Goal: Navigation & Orientation: Find specific page/section

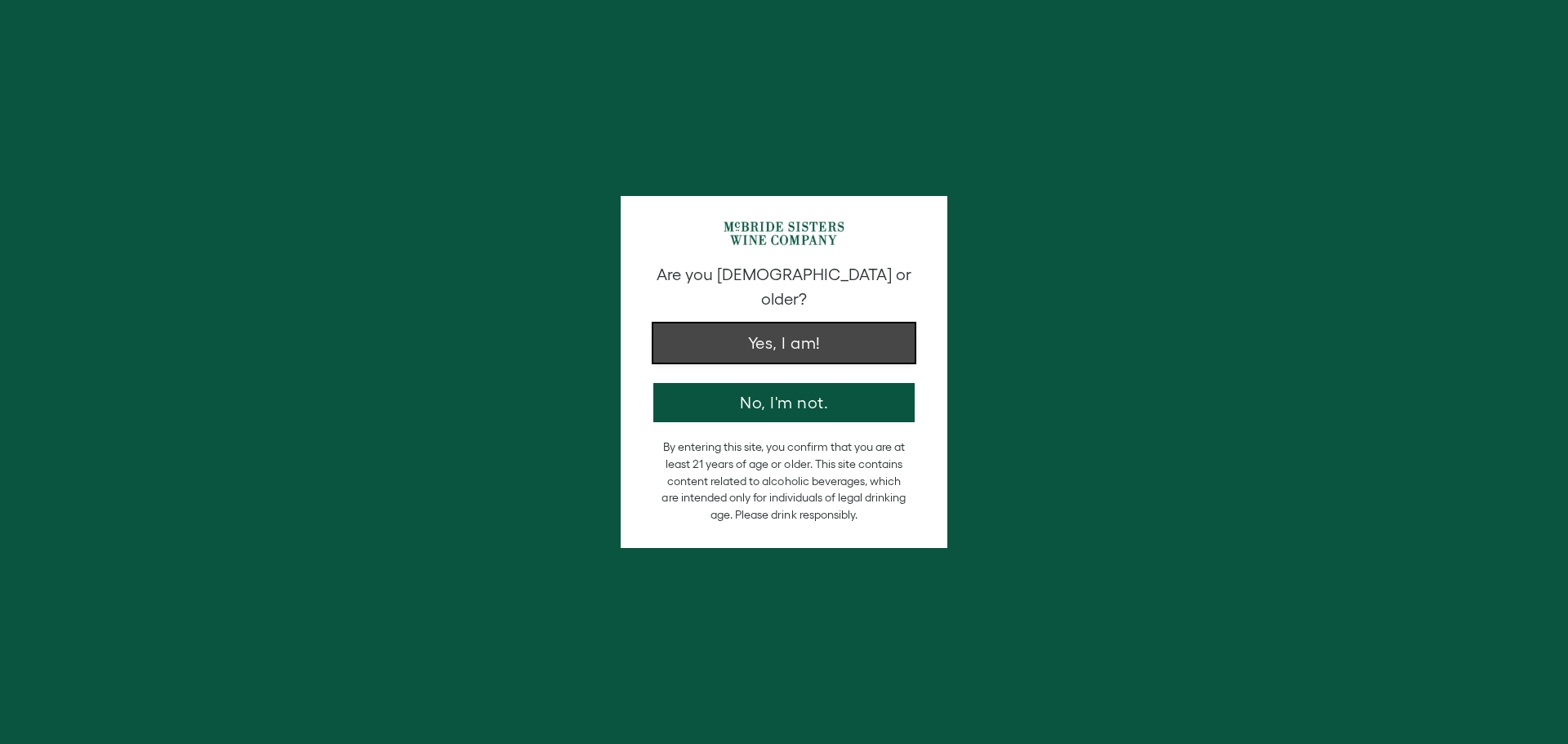
click at [810, 332] on button "Yes, I am!" at bounding box center [784, 343] width 262 height 39
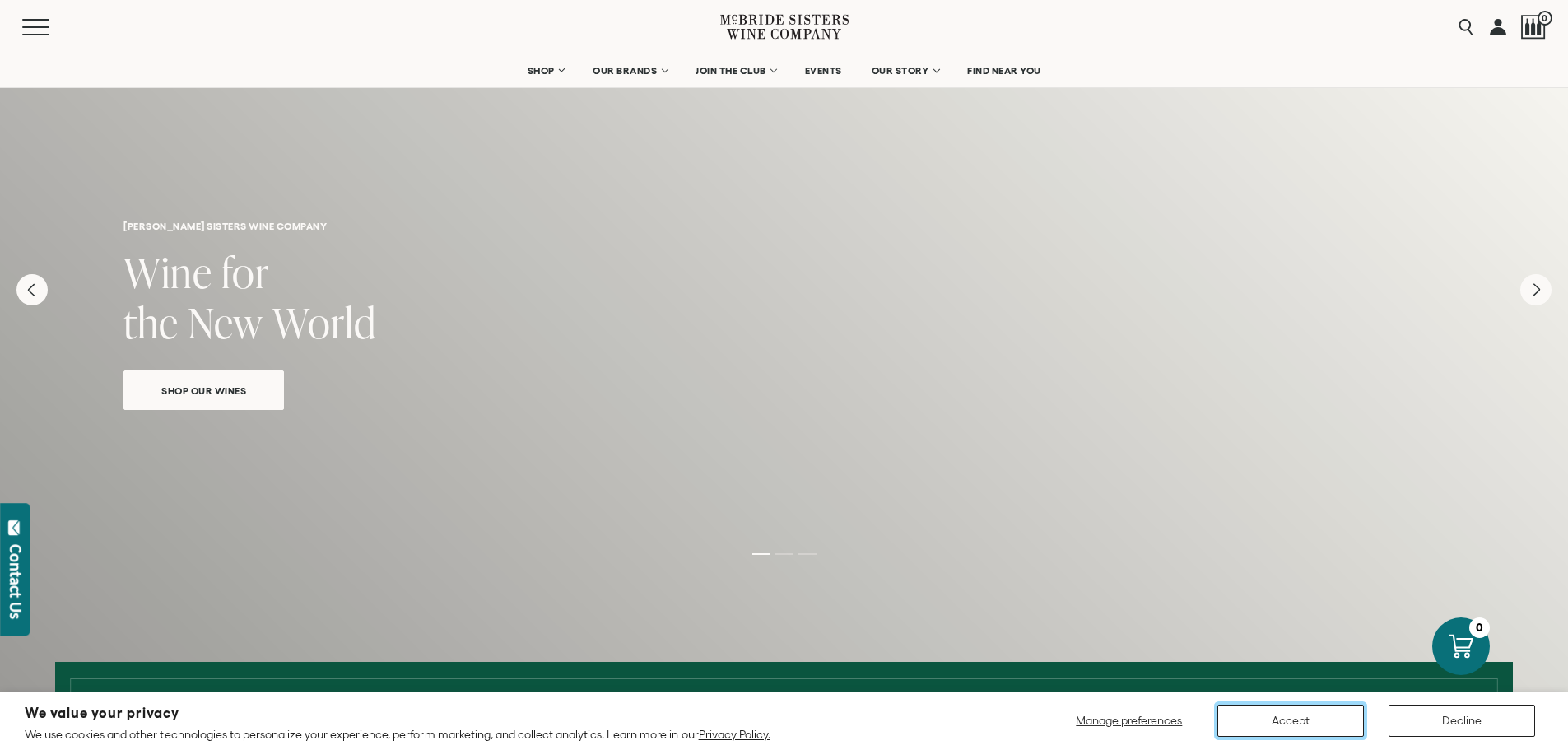
click at [1314, 710] on button "Accept" at bounding box center [1291, 720] width 147 height 32
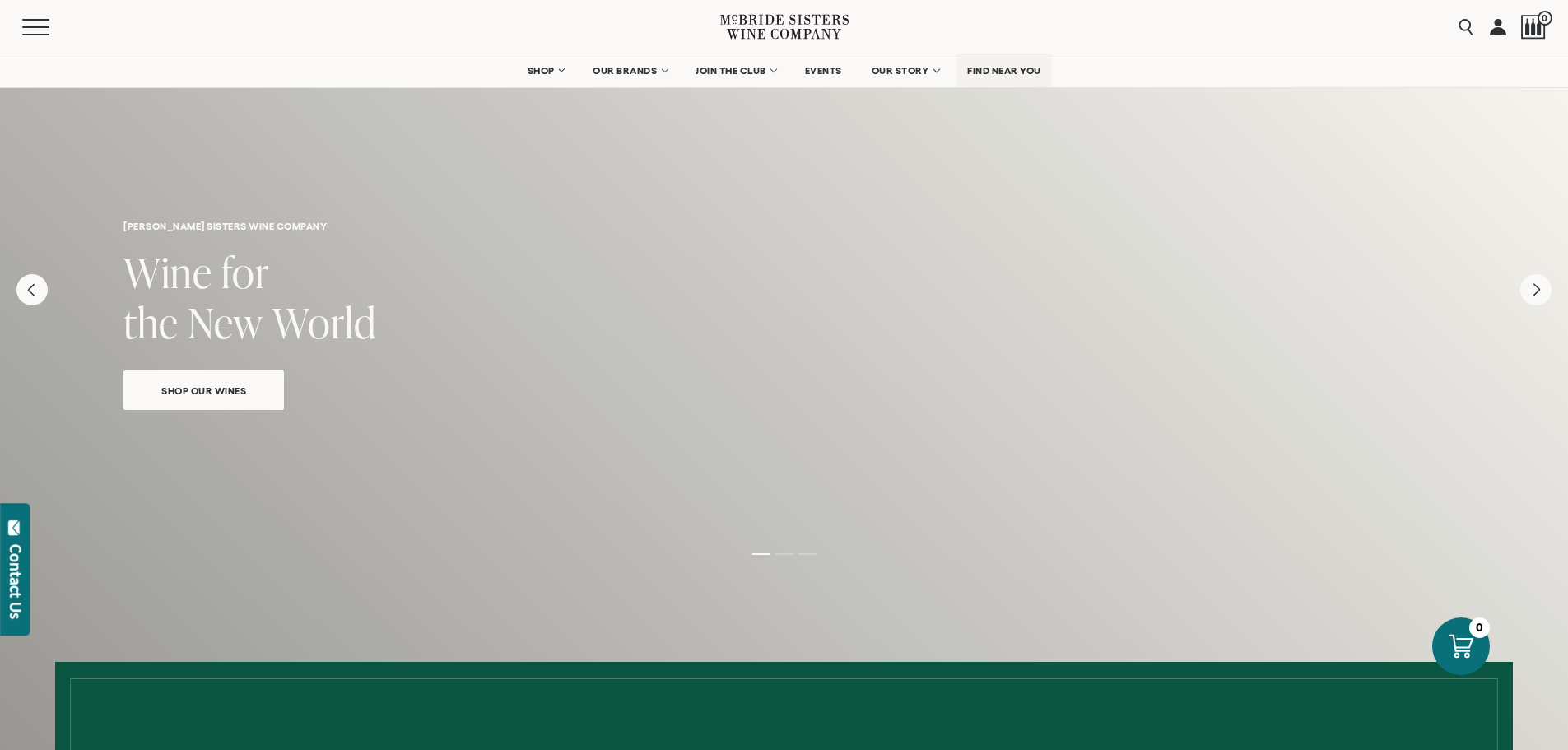
click at [1012, 71] on span "FIND NEAR YOU" at bounding box center [1004, 71] width 74 height 12
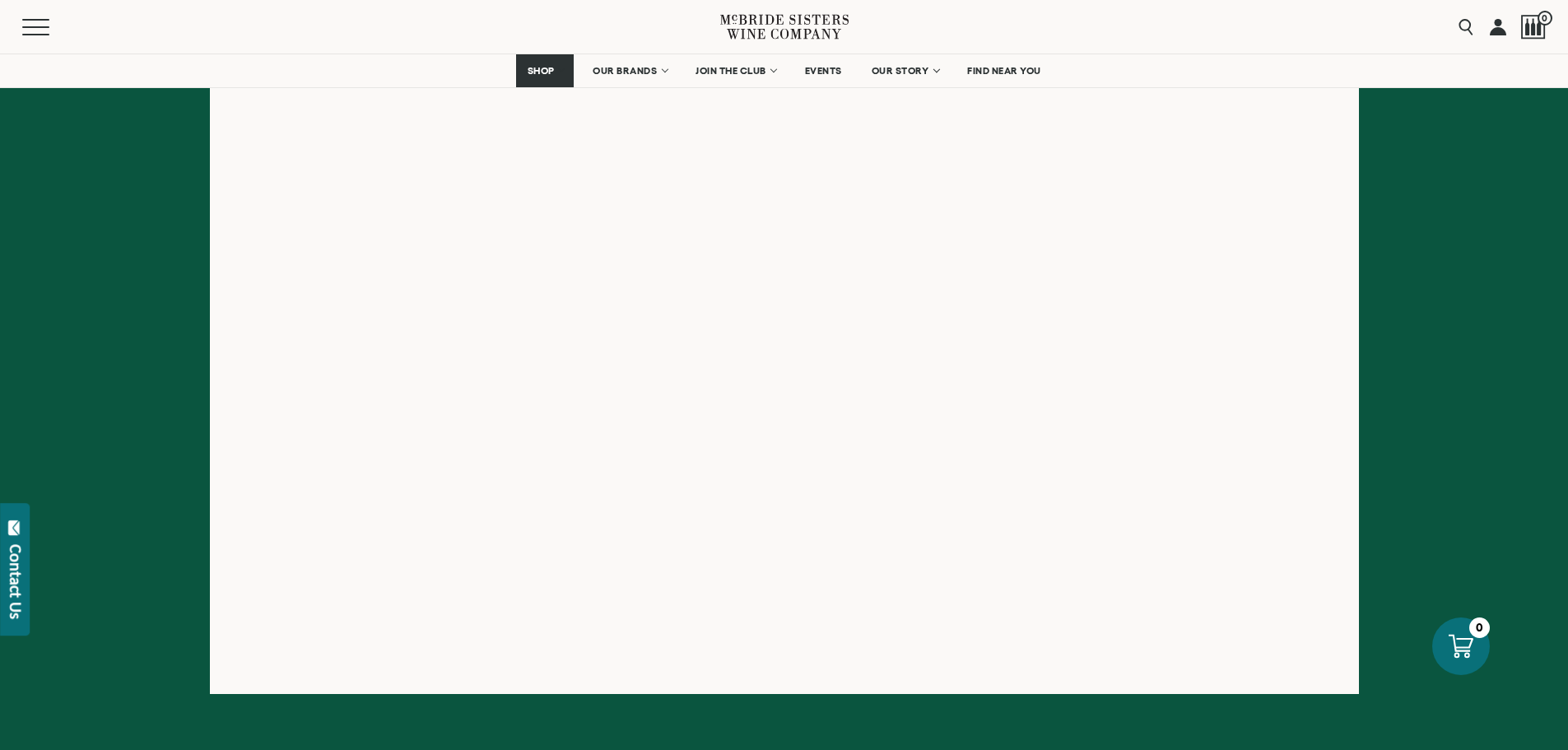
scroll to position [329, 0]
